Goal: Task Accomplishment & Management: Manage account settings

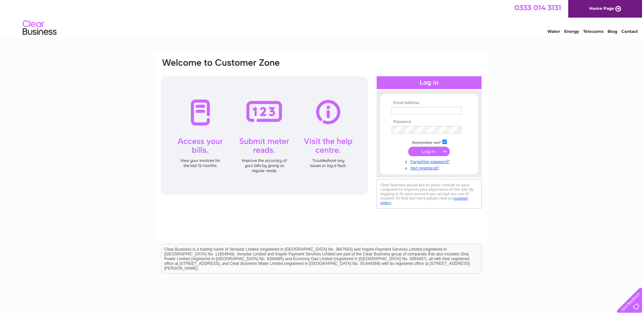
type input "invoices@cobbs.info"
click at [428, 150] on input "submit" at bounding box center [429, 151] width 42 height 9
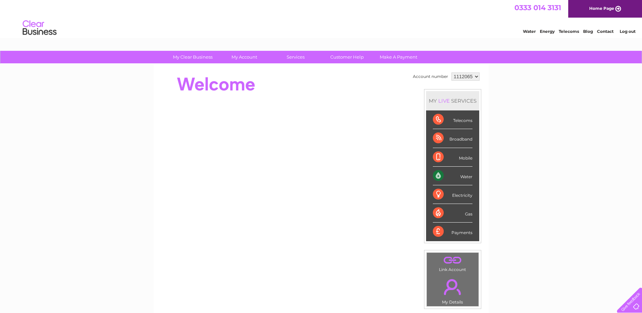
click at [476, 77] on select "1112065" at bounding box center [465, 76] width 28 height 8
click at [520, 97] on div "My Clear Business Login Details My Details My Preferences Link Account My Accou…" at bounding box center [321, 241] width 642 height 380
click at [590, 39] on div "Water Energy Telecoms Blog Contact Log out" at bounding box center [321, 29] width 642 height 22
click at [622, 137] on div "My Clear Business Login Details My Details My Preferences Link Account My Accou…" at bounding box center [321, 241] width 642 height 380
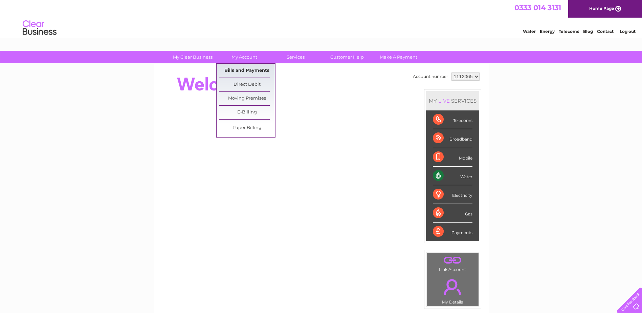
click at [256, 68] on link "Bills and Payments" at bounding box center [247, 71] width 56 height 14
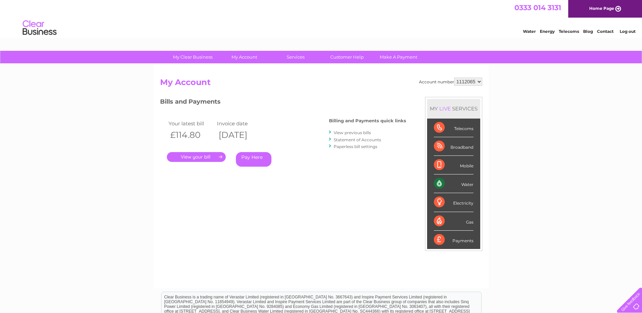
click at [478, 81] on select "1112065" at bounding box center [468, 82] width 28 height 8
click at [556, 123] on div "My Clear Business Login Details My Details My Preferences Link Account My Accou…" at bounding box center [321, 227] width 642 height 353
click at [279, 198] on div "Account number 1112065 My Account MY LIVE SERVICES Telecoms Broadband Mobile Wa…" at bounding box center [321, 180] width 322 height 204
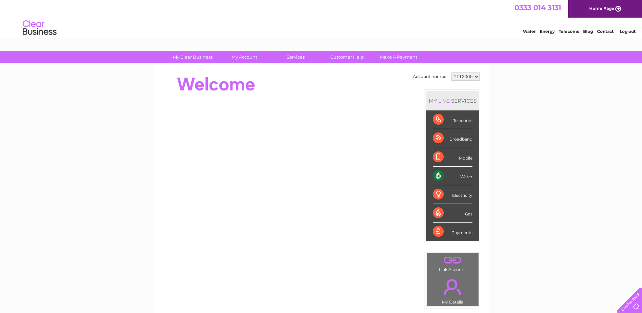
click at [475, 78] on select "1112065" at bounding box center [465, 76] width 28 height 8
click at [451, 72] on select "1112065" at bounding box center [465, 76] width 28 height 8
drag, startPoint x: 516, startPoint y: 112, endPoint x: 443, endPoint y: 114, distance: 73.8
click at [518, 113] on div "My Clear Business Login Details My Details My Preferences Link Account My Accou…" at bounding box center [321, 241] width 642 height 380
click at [475, 77] on select "1112065" at bounding box center [465, 76] width 28 height 8
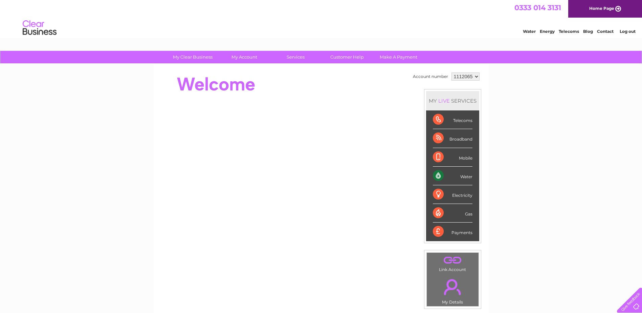
click at [497, 94] on div "My Clear Business Login Details My Details My Preferences Link Account My Accou…" at bounding box center [321, 241] width 642 height 380
click at [475, 78] on select "1112065" at bounding box center [465, 76] width 28 height 8
click at [451, 72] on select "1112065" at bounding box center [465, 76] width 28 height 8
click at [466, 178] on div "Water" at bounding box center [453, 176] width 40 height 19
click at [506, 178] on div "My Clear Business Login Details My Details My Preferences Link Account My Accou…" at bounding box center [321, 241] width 642 height 380
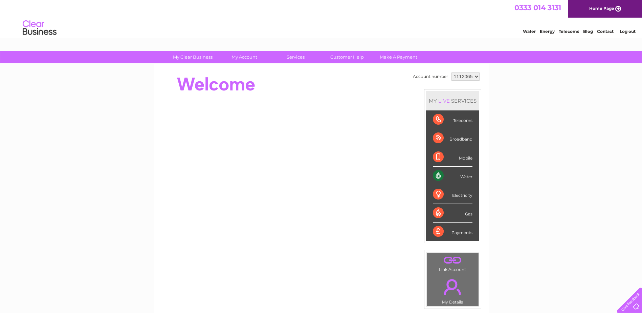
click at [509, 175] on div "My Clear Business Login Details My Details My Preferences Link Account My Accou…" at bounding box center [321, 241] width 642 height 380
click at [528, 236] on div "My Clear Business Login Details My Details My Preferences Link Account My Accou…" at bounding box center [321, 241] width 642 height 380
click at [474, 75] on select "1112065" at bounding box center [465, 76] width 28 height 8
click at [451, 72] on select "1112065" at bounding box center [465, 76] width 28 height 8
click at [466, 177] on div "Water" at bounding box center [453, 176] width 40 height 19
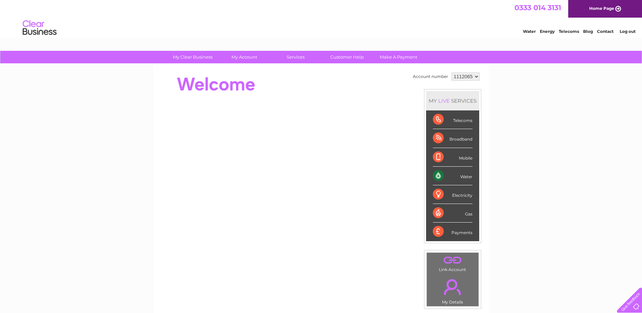
click at [461, 139] on div "Broadband" at bounding box center [453, 138] width 40 height 19
click at [516, 122] on div "My Clear Business Login Details My Details My Preferences Link Account My Accou…" at bounding box center [321, 241] width 642 height 380
click at [466, 122] on div "Telecoms" at bounding box center [453, 119] width 40 height 19
click at [526, 118] on div "My Clear Business Login Details My Details My Preferences Link Account My Accou…" at bounding box center [321, 241] width 642 height 380
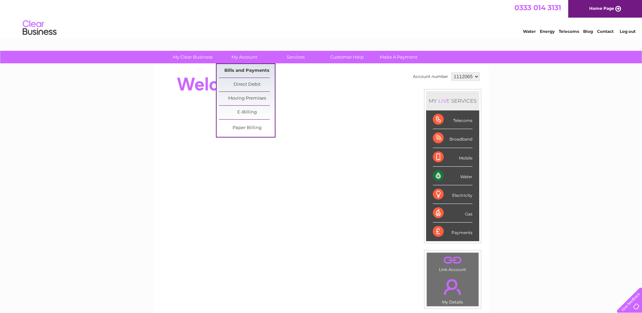
click at [245, 69] on link "Bills and Payments" at bounding box center [247, 71] width 56 height 14
